Goal: Find specific page/section: Find specific page/section

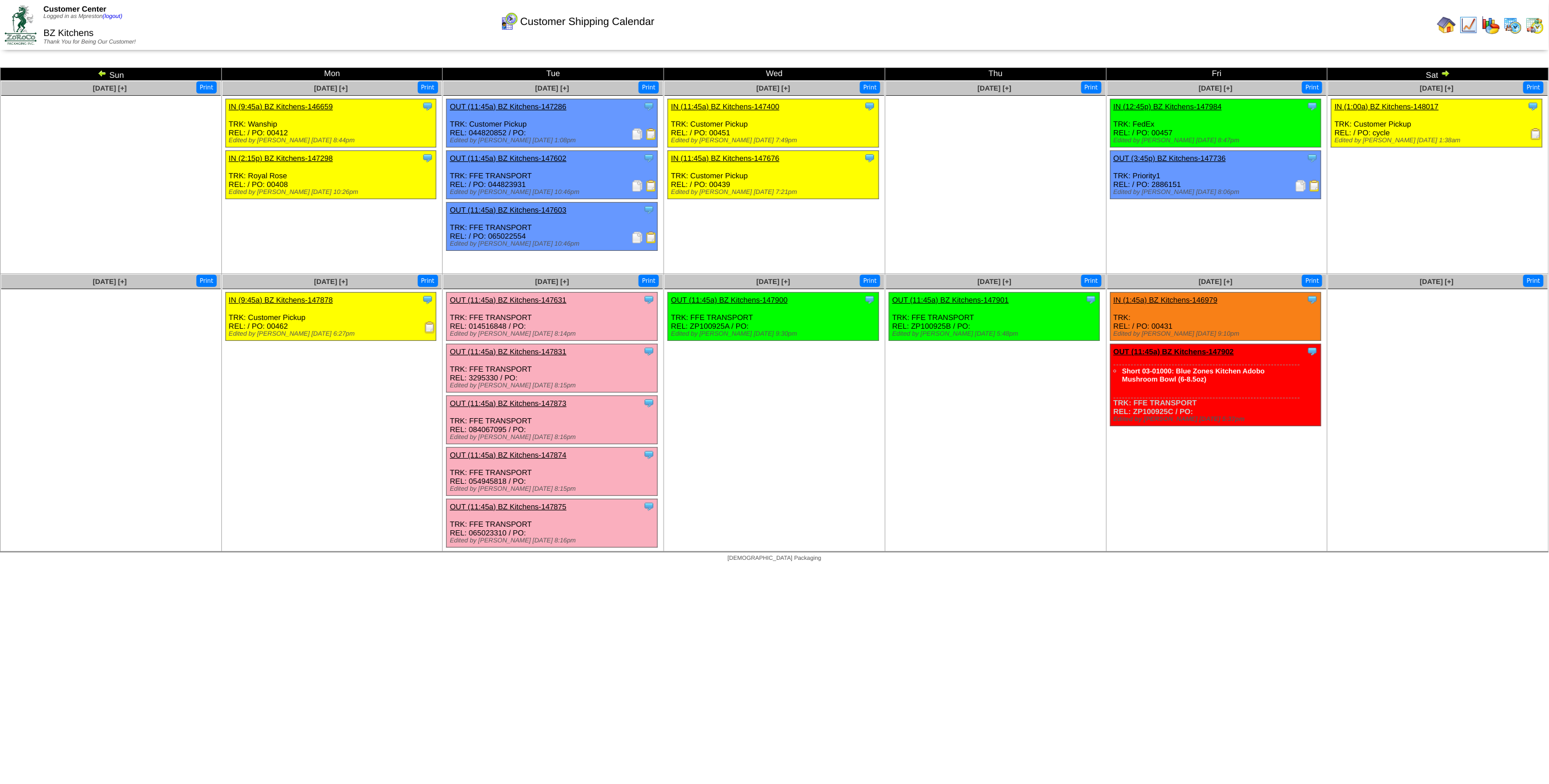
click at [1508, 20] on img at bounding box center [1512, 24] width 18 height 18
